Goal: Navigation & Orientation: Find specific page/section

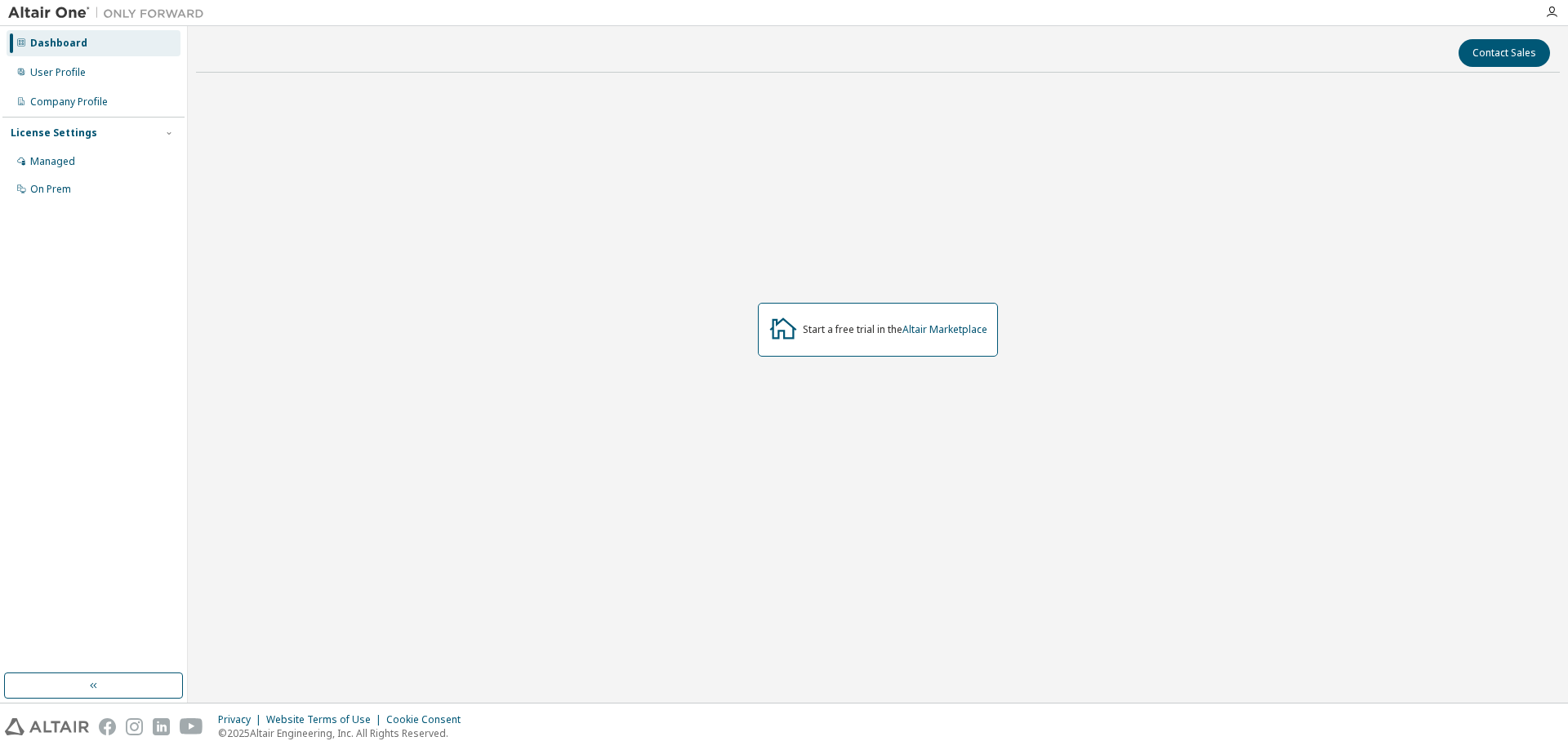
click at [99, 43] on div "Dashboard" at bounding box center [93, 42] width 174 height 26
click at [66, 12] on img at bounding box center [110, 13] width 204 height 17
drag, startPoint x: 1180, startPoint y: 139, endPoint x: 1183, endPoint y: 120, distance: 19.2
